Goal: Task Accomplishment & Management: Manage account settings

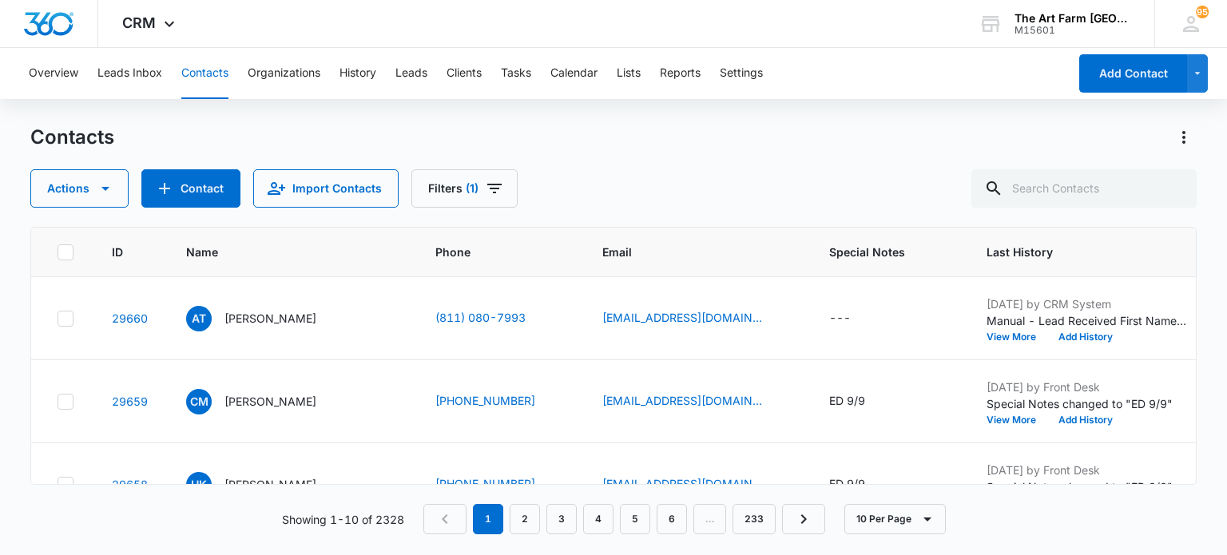
click at [257, 316] on p "[PERSON_NAME]" at bounding box center [270, 318] width 92 height 17
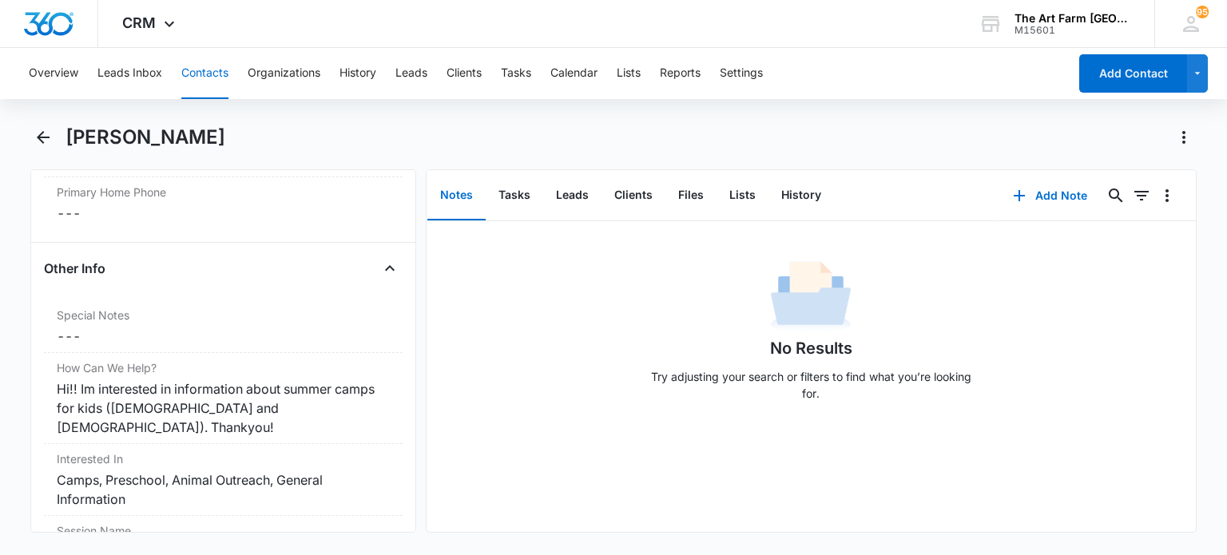
scroll to position [1288, 0]
click at [249, 470] on div "Camps, Preschool, Animal Outreach, General Information" at bounding box center [223, 489] width 332 height 38
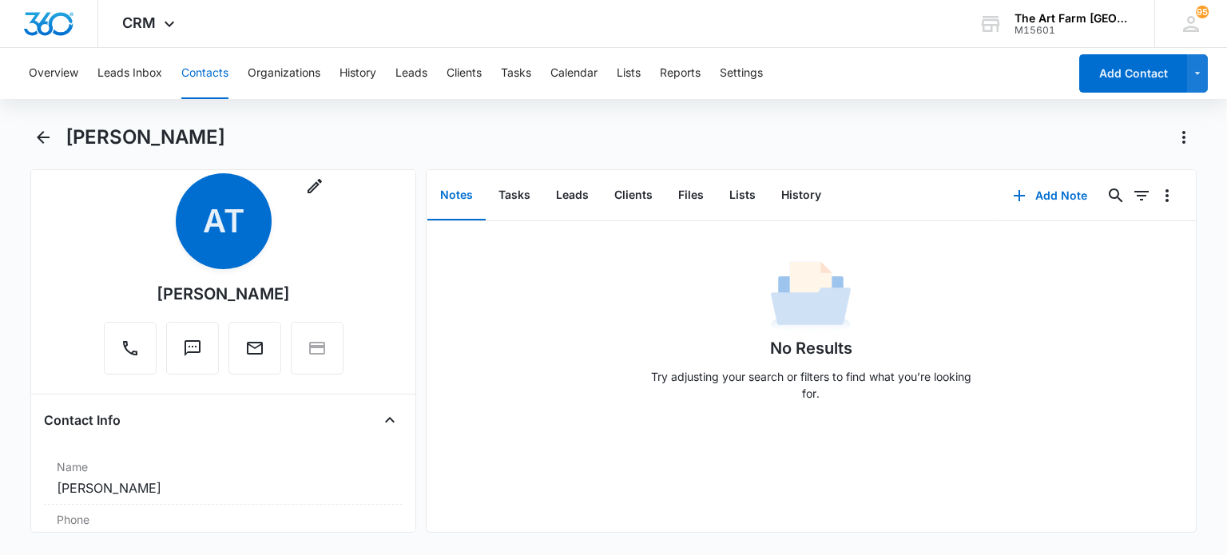
scroll to position [32, 0]
click at [50, 129] on icon "Back" at bounding box center [43, 137] width 19 height 19
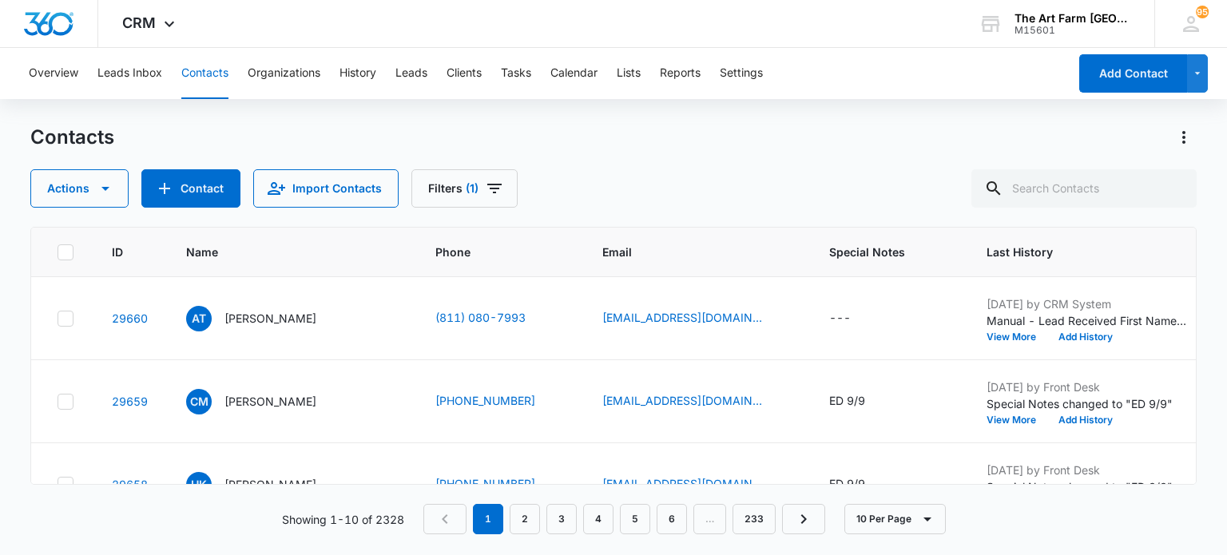
click at [272, 312] on p "[PERSON_NAME]" at bounding box center [270, 318] width 92 height 17
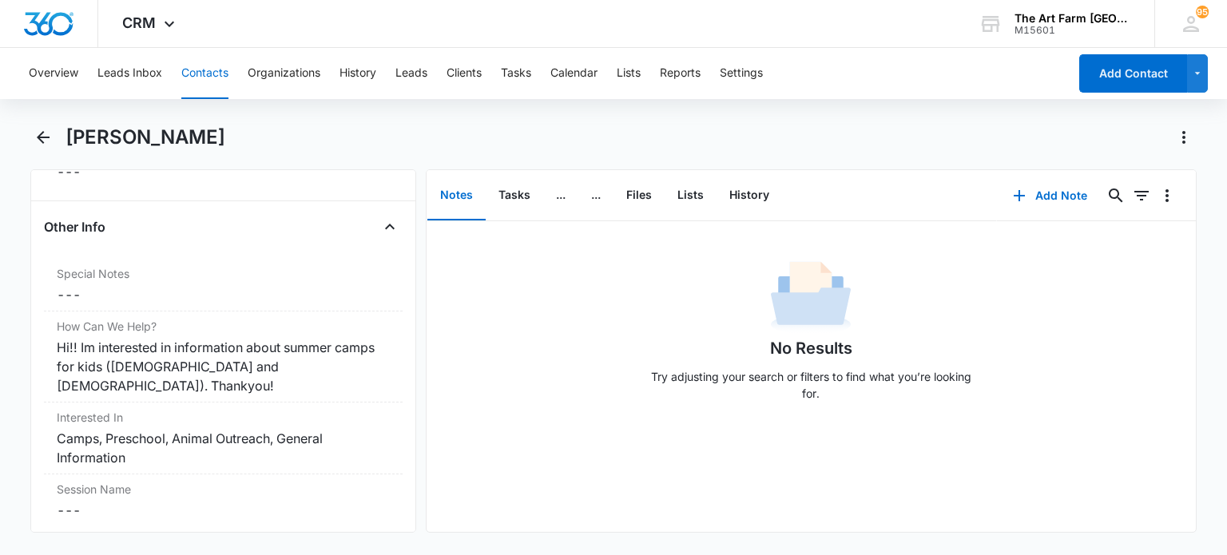
scroll to position [1331, 0]
click at [243, 301] on div "Special Notes Cancel Save Changes ---" at bounding box center [223, 283] width 358 height 53
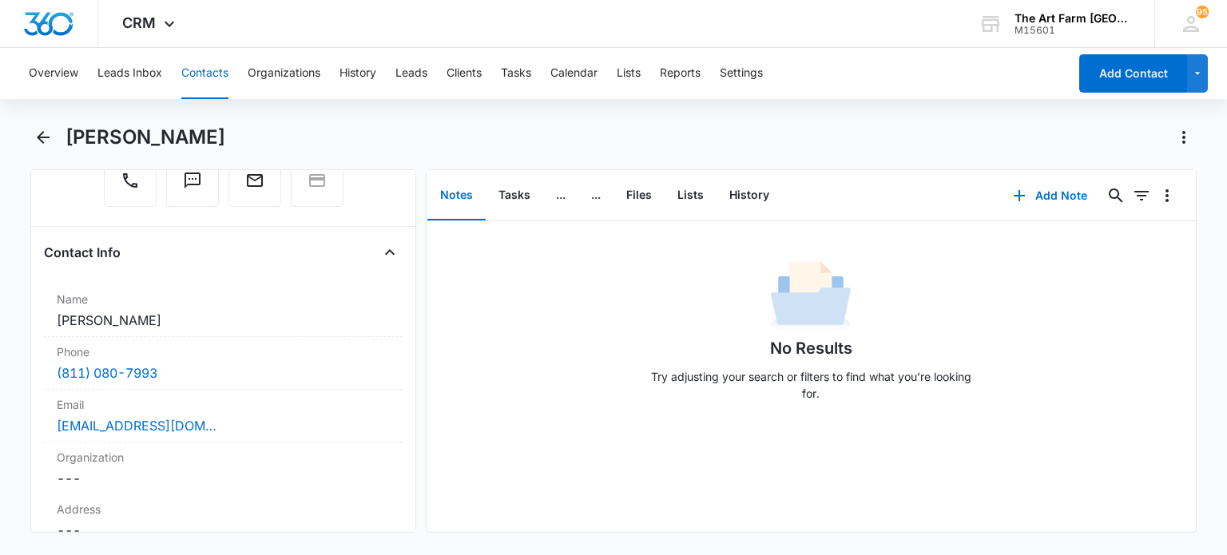
scroll to position [175, 0]
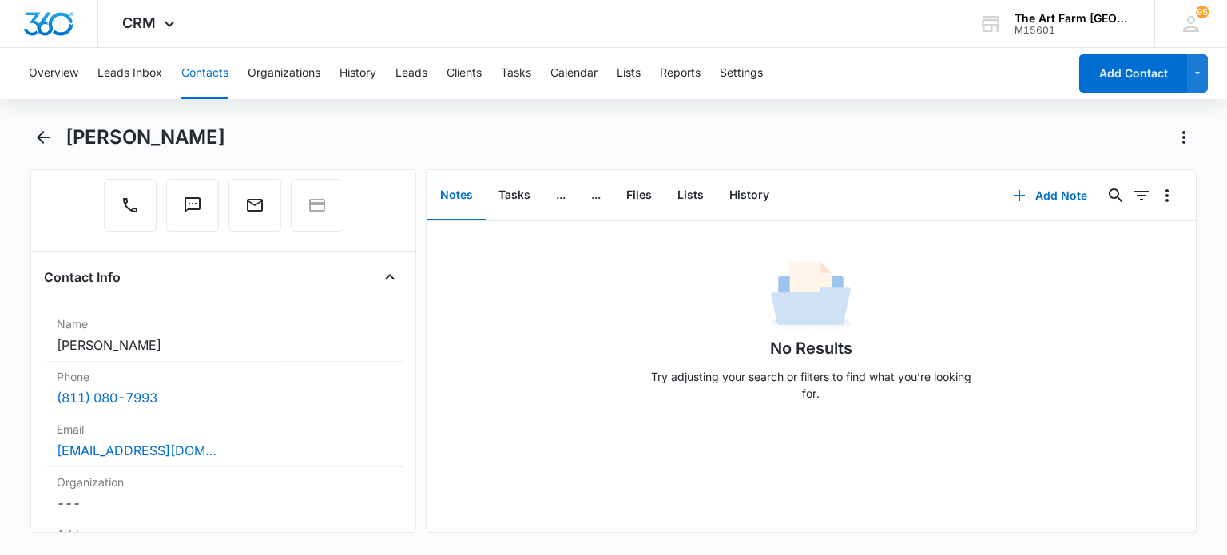
click at [247, 458] on div "[EMAIL_ADDRESS][DOMAIN_NAME]" at bounding box center [223, 450] width 332 height 19
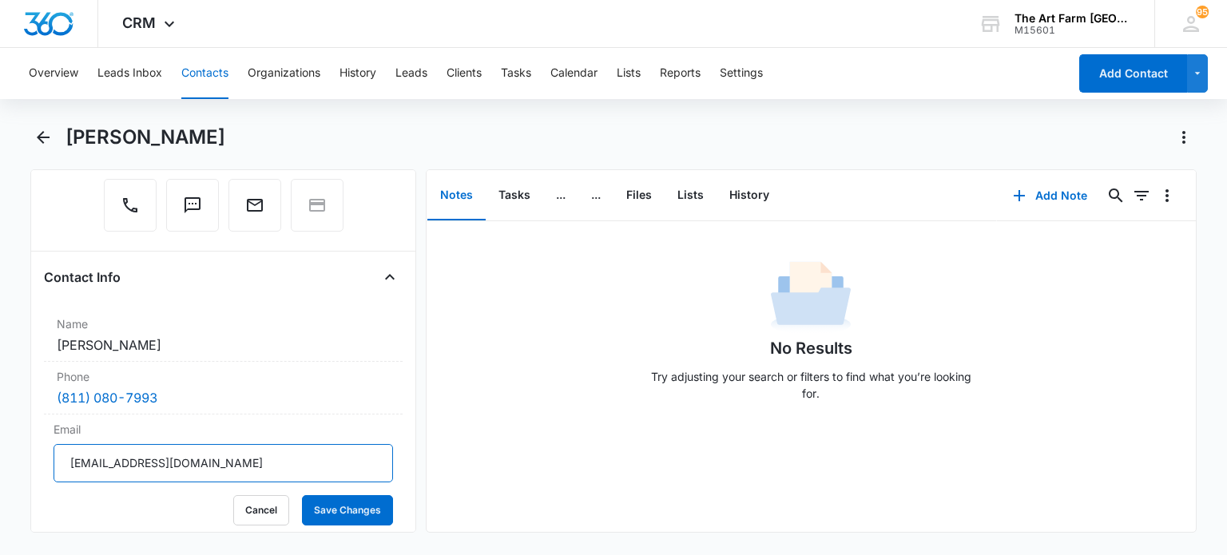
click at [177, 462] on input "[EMAIL_ADDRESS][DOMAIN_NAME]" at bounding box center [223, 463] width 339 height 38
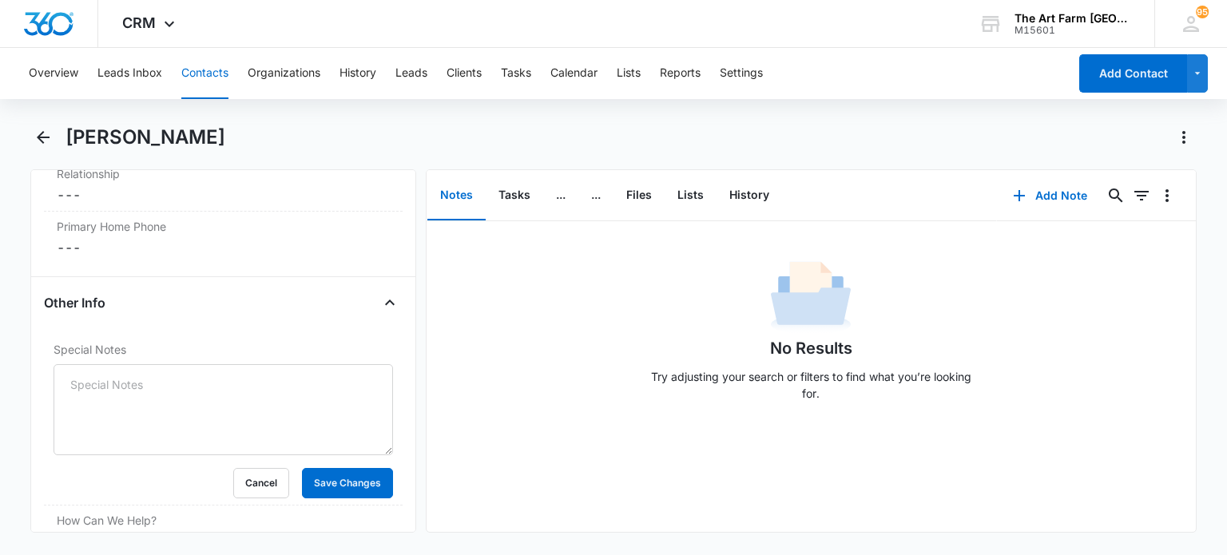
scroll to position [1312, 0]
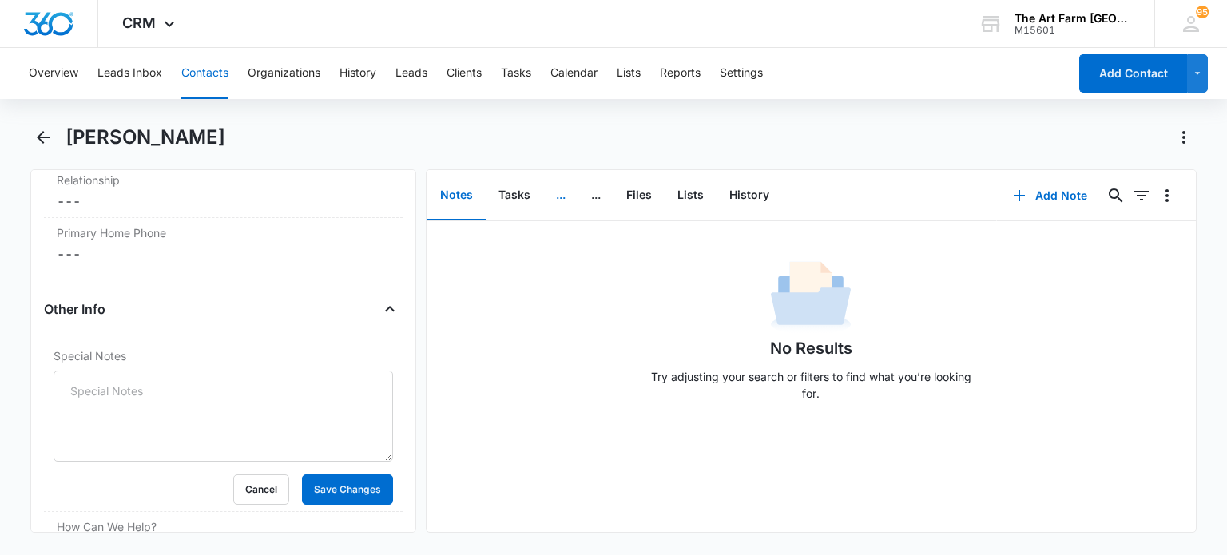
click at [556, 199] on button "..." at bounding box center [560, 196] width 35 height 50
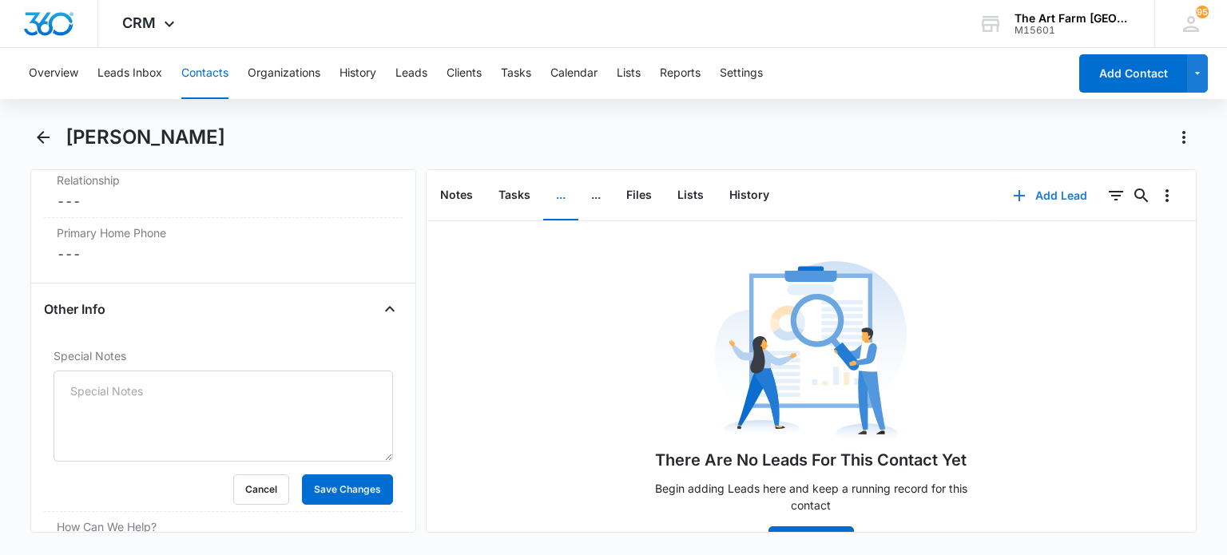
click at [1027, 191] on button "Add Lead" at bounding box center [1050, 196] width 106 height 38
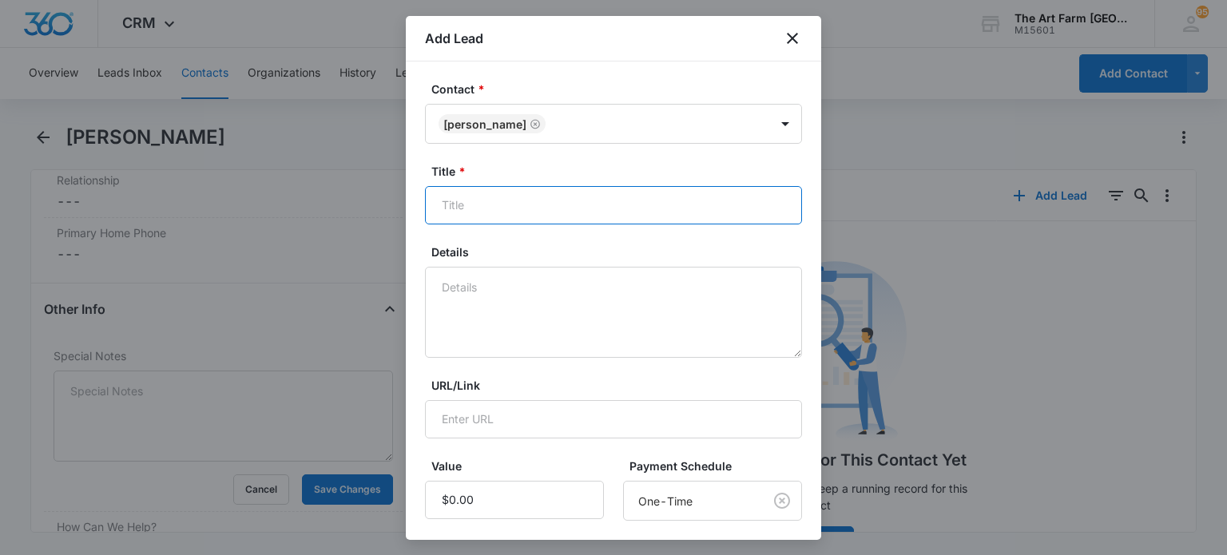
click at [462, 211] on input "Title *" at bounding box center [613, 205] width 377 height 38
type input "Summer Camp"
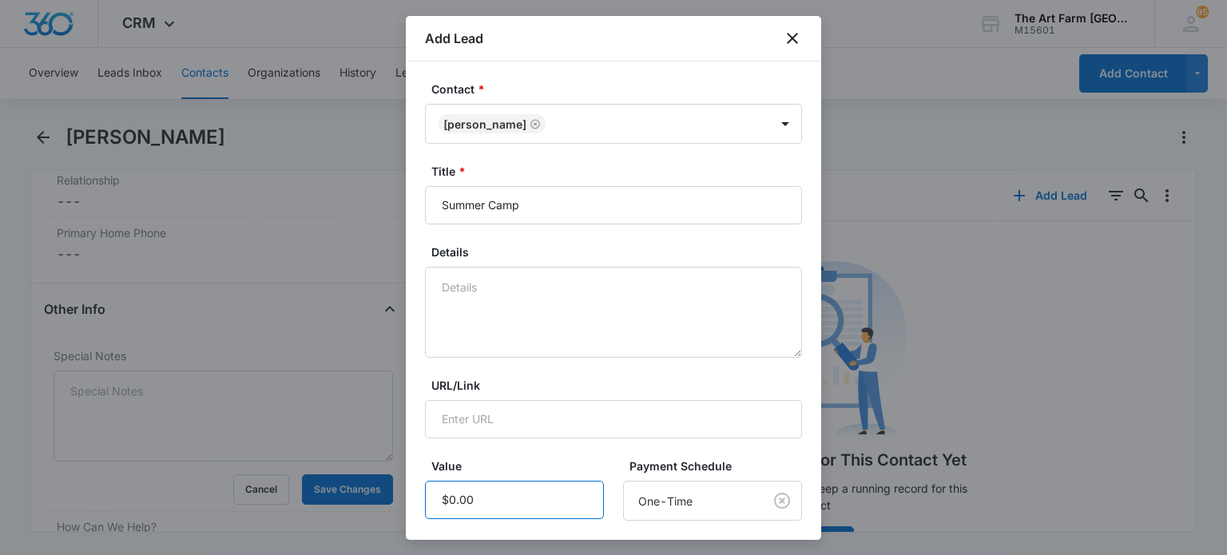
click at [527, 498] on input "Value" at bounding box center [514, 500] width 179 height 38
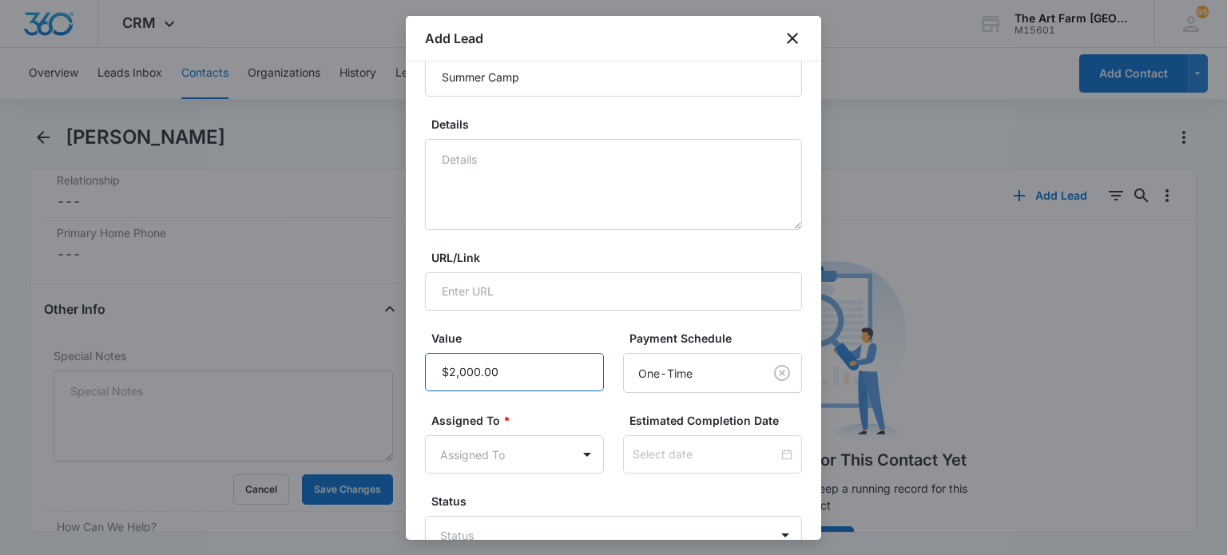
scroll to position [181, 0]
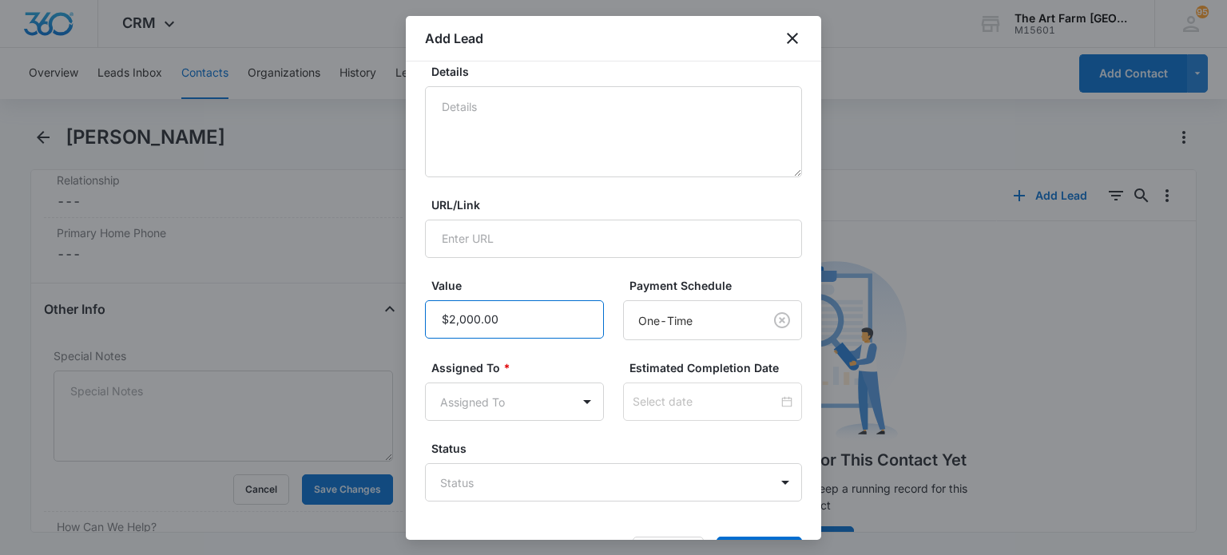
type input "$2,000.00"
click at [525, 402] on body "CRM Apps Reputation Websites Forms CRM Email Social Content Ads Intelligence Fi…" at bounding box center [613, 277] width 1227 height 555
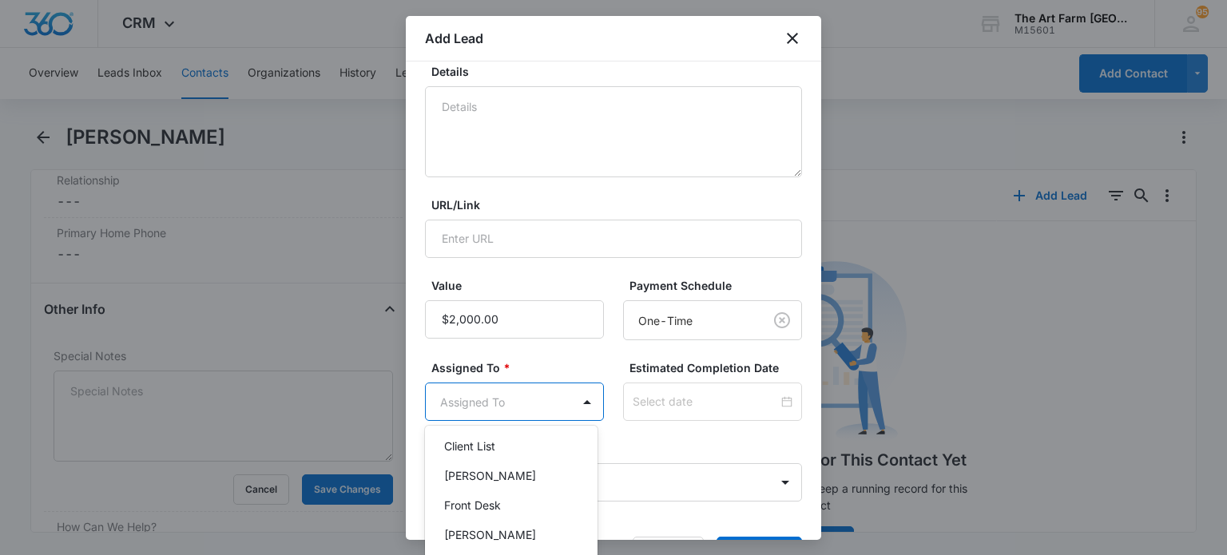
scroll to position [99, 0]
click at [511, 511] on div "Front Desk" at bounding box center [509, 505] width 131 height 17
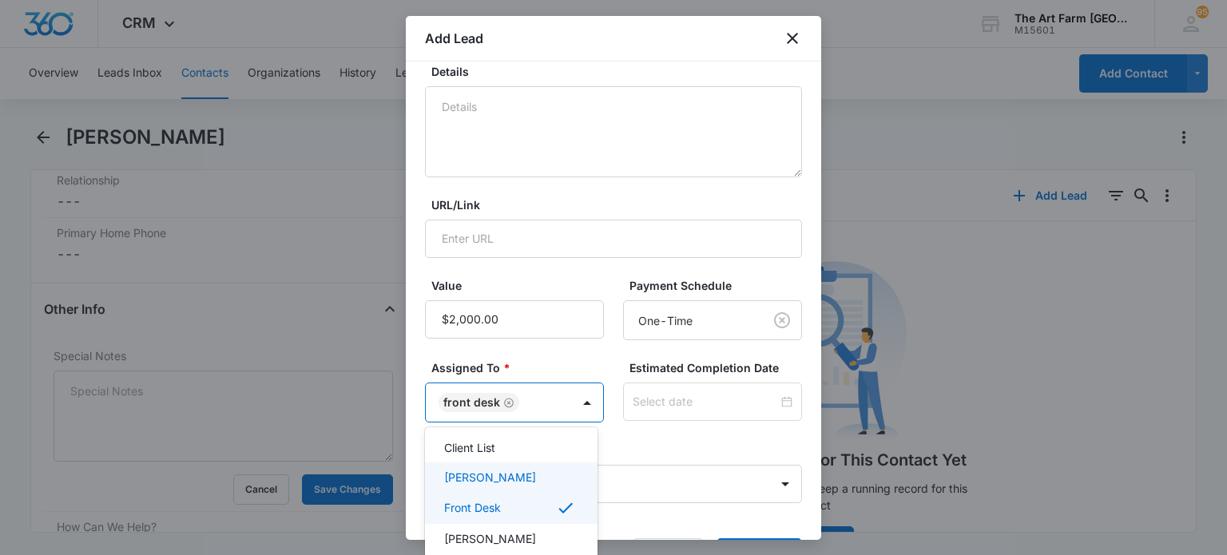
click at [632, 447] on div at bounding box center [613, 277] width 1227 height 555
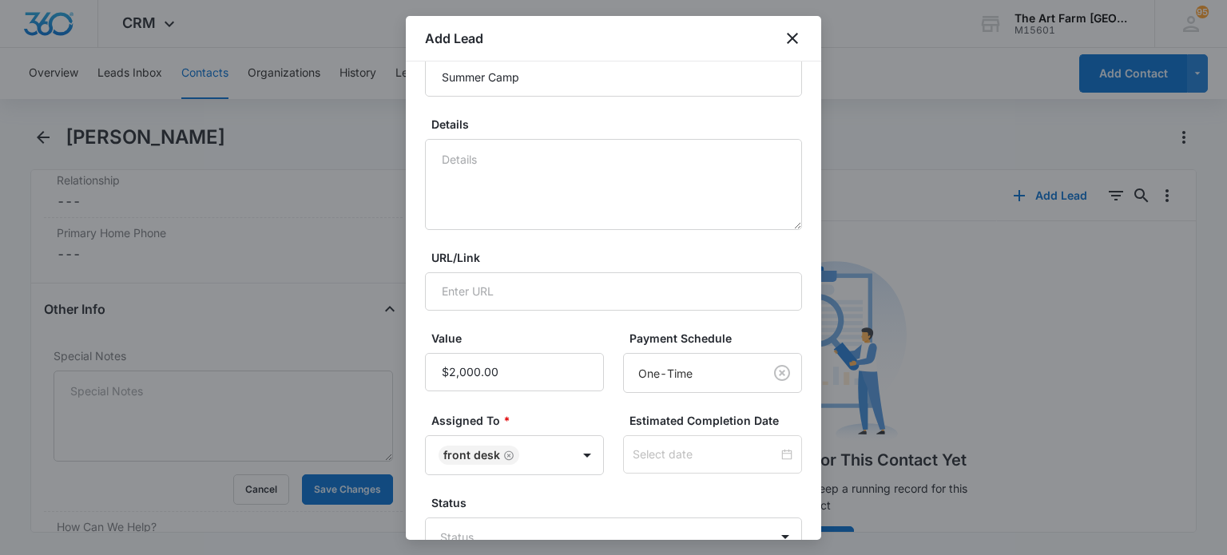
scroll to position [235, 0]
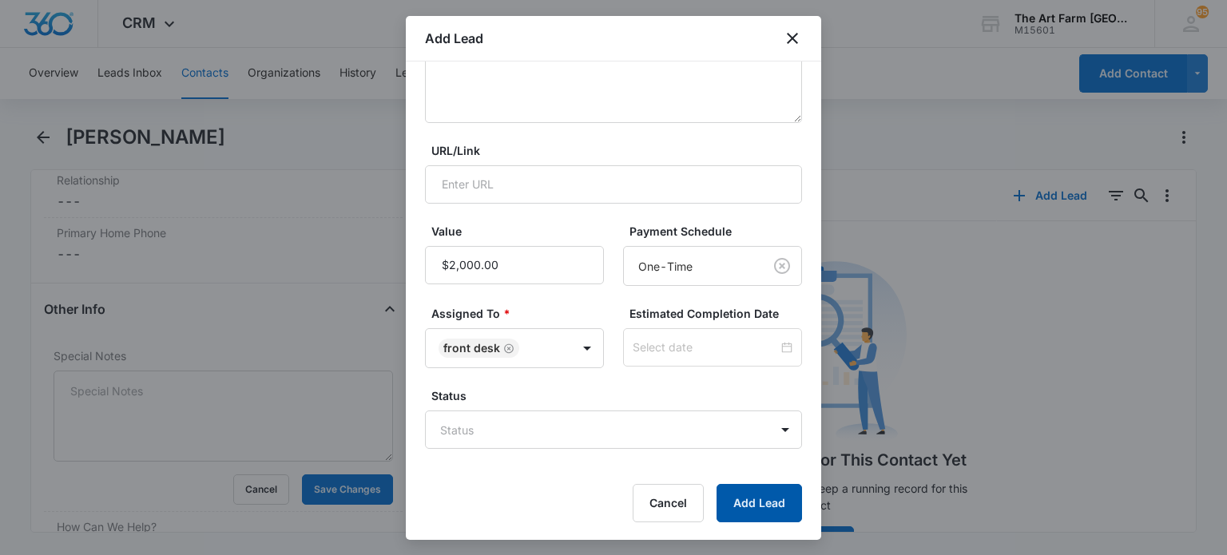
click at [717, 503] on button "Add Lead" at bounding box center [759, 503] width 85 height 38
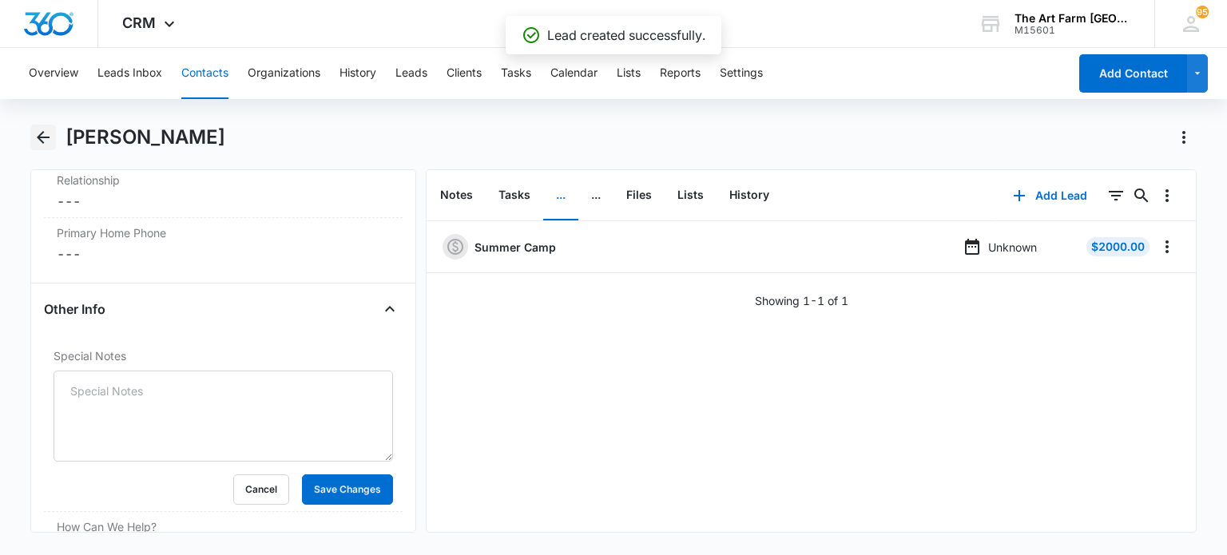
click at [43, 125] on button "Back" at bounding box center [42, 138] width 25 height 26
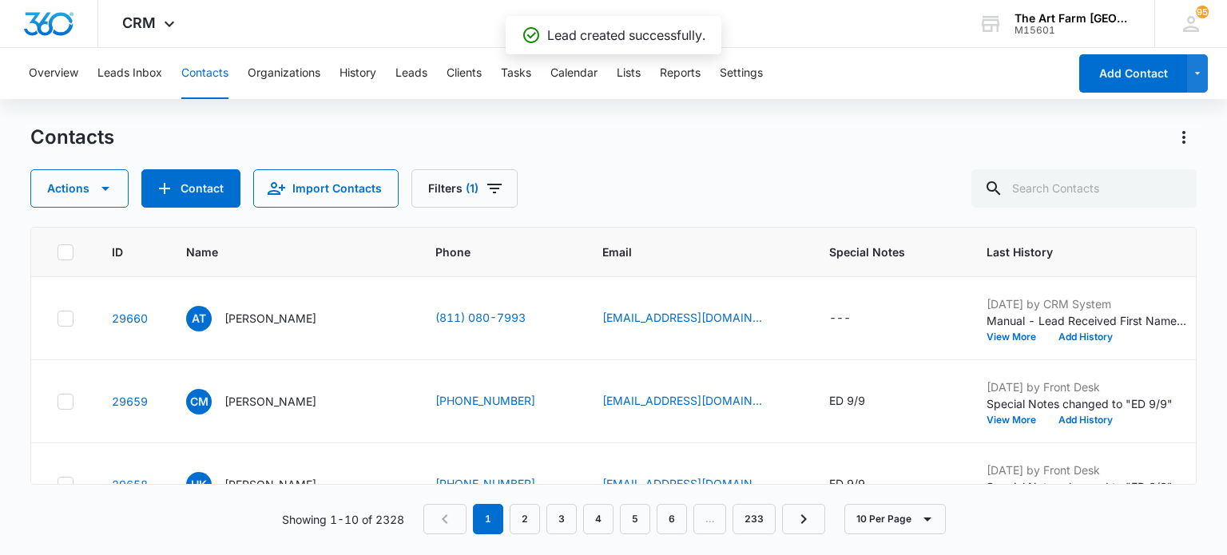
click at [834, 324] on div "---" at bounding box center [840, 318] width 22 height 19
click at [803, 194] on textarea "Special Notes" at bounding box center [854, 189] width 189 height 91
click at [837, 322] on div "---" at bounding box center [840, 318] width 22 height 19
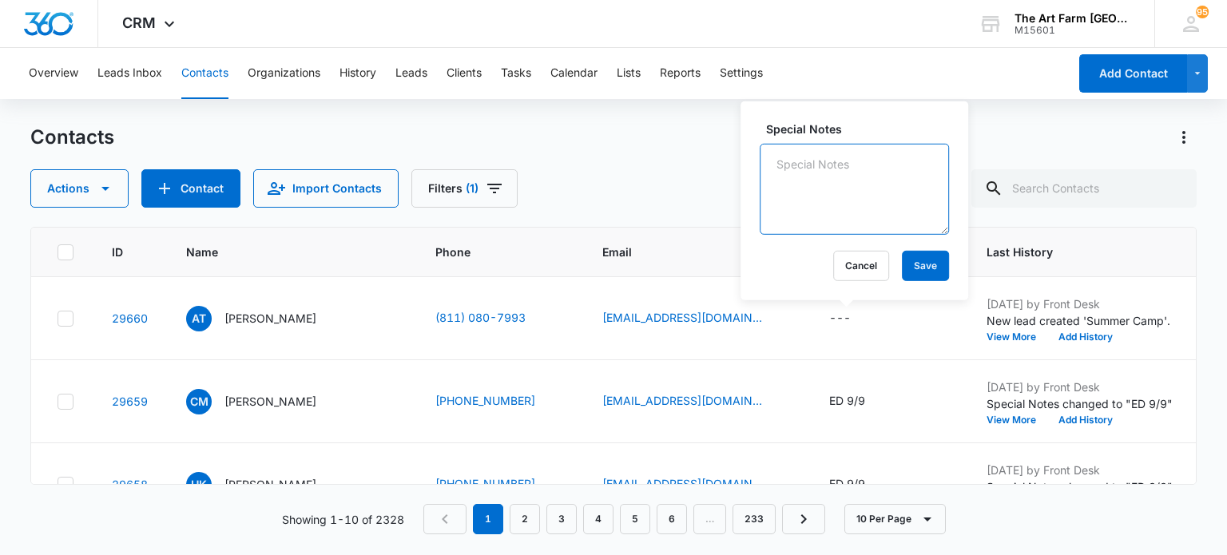
click at [817, 162] on textarea "Special Notes" at bounding box center [854, 189] width 189 height 91
type textarea "ED 9/10"
click at [907, 264] on button "Save" at bounding box center [925, 266] width 47 height 30
